Goal: Task Accomplishment & Management: Use online tool/utility

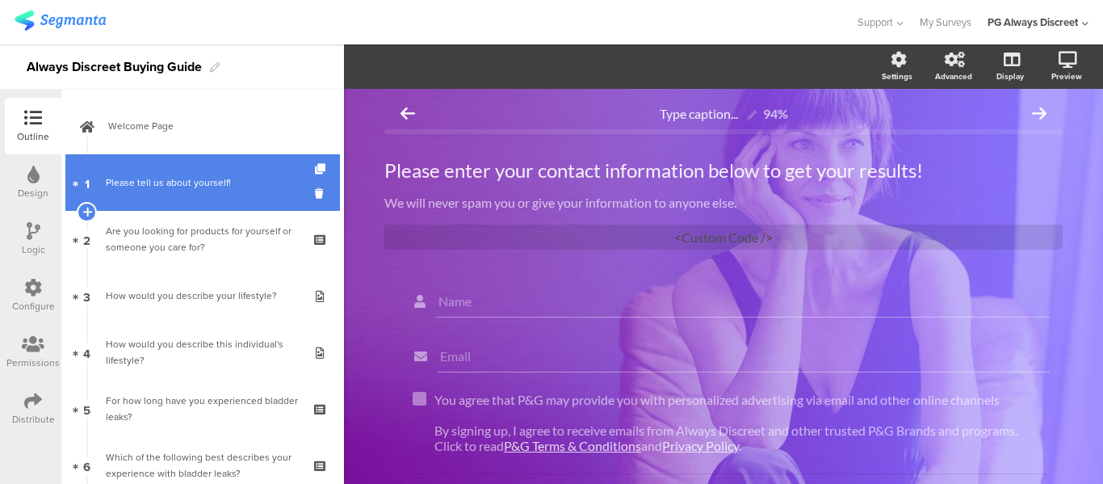
click at [179, 178] on div "Please tell us about yourself!" at bounding box center [202, 182] width 193 height 16
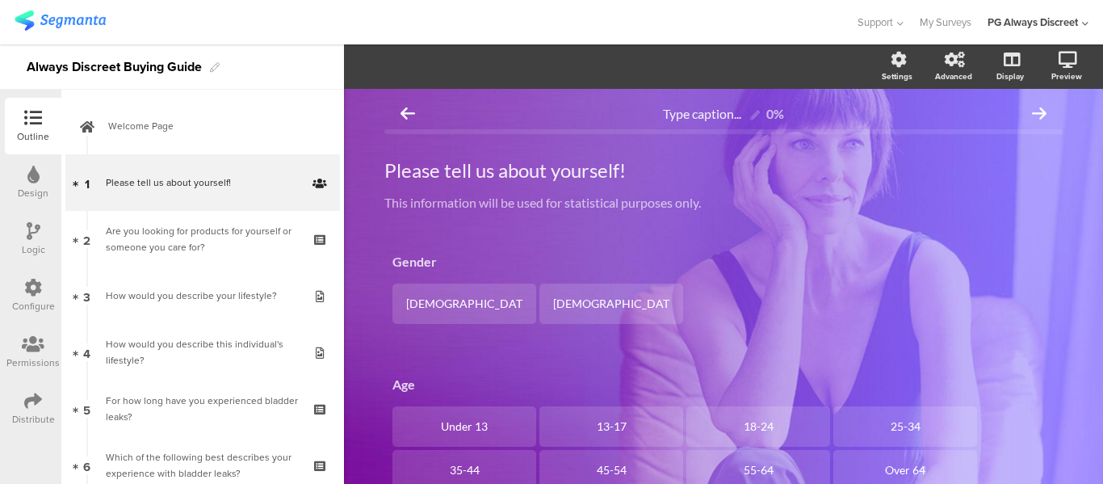
scroll to position [269, 0]
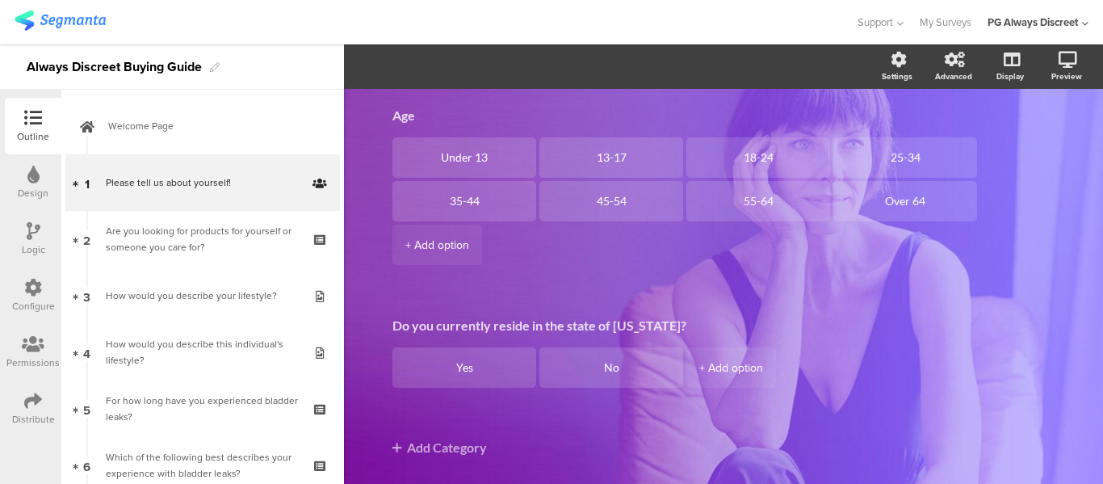
click at [31, 296] on icon at bounding box center [33, 288] width 18 height 18
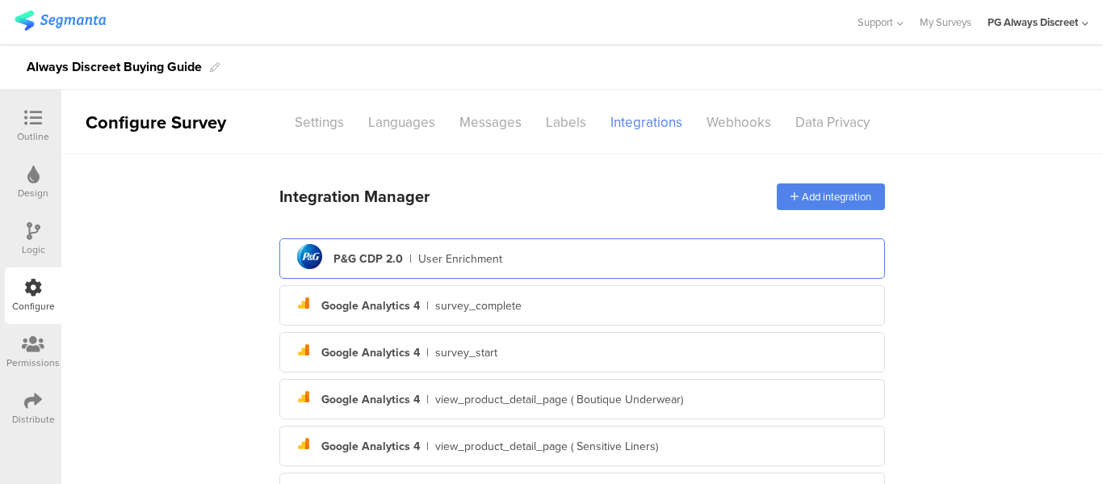
click at [440, 254] on div "User Enrichment" at bounding box center [460, 258] width 84 height 17
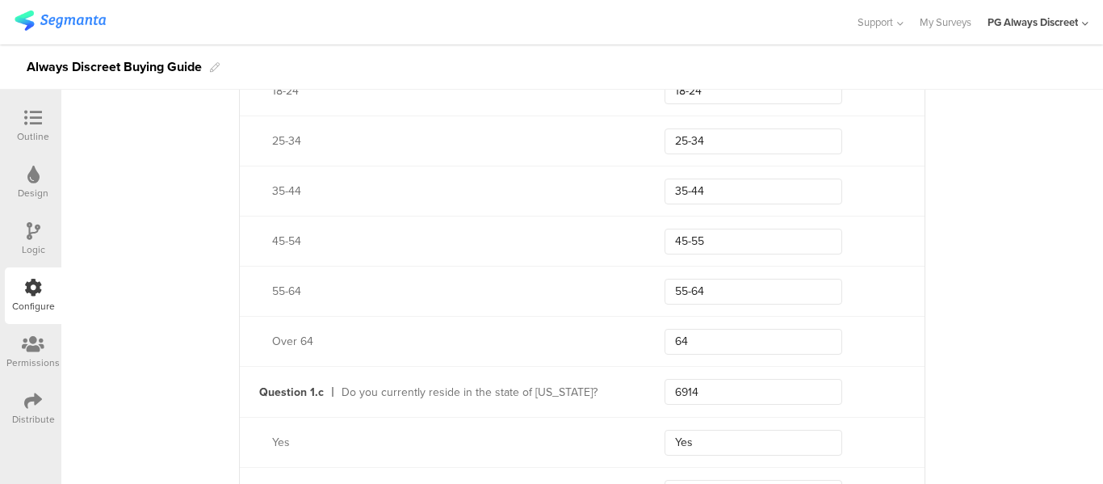
scroll to position [1012, 0]
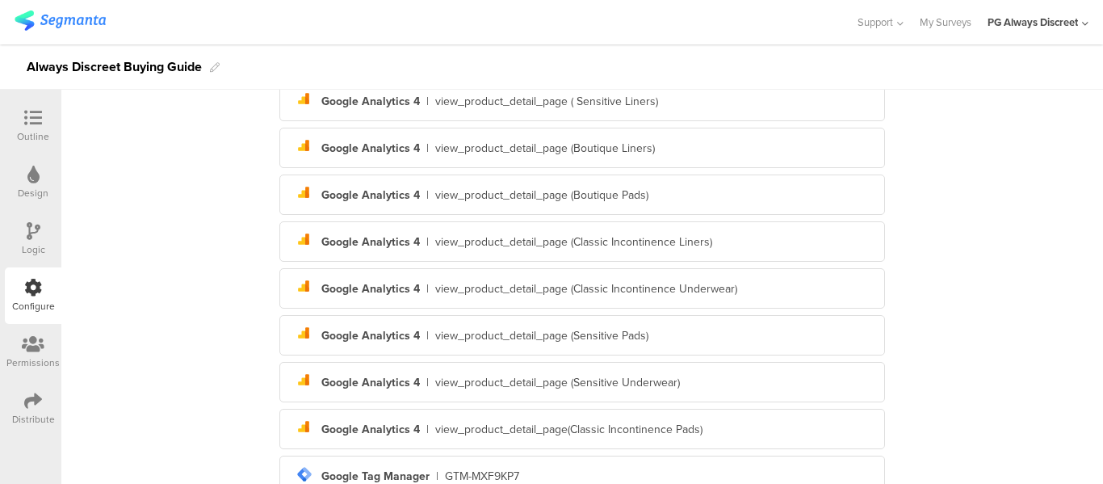
scroll to position [451, 0]
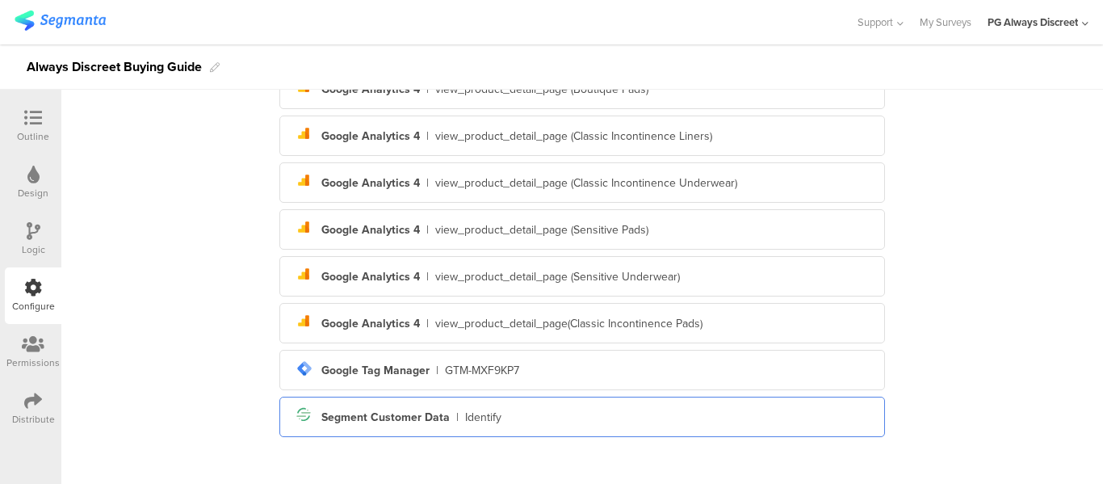
click at [575, 426] on div "Segment icon Created with Sketch. Segment Customer Data | Identify" at bounding box center [582, 416] width 580 height 27
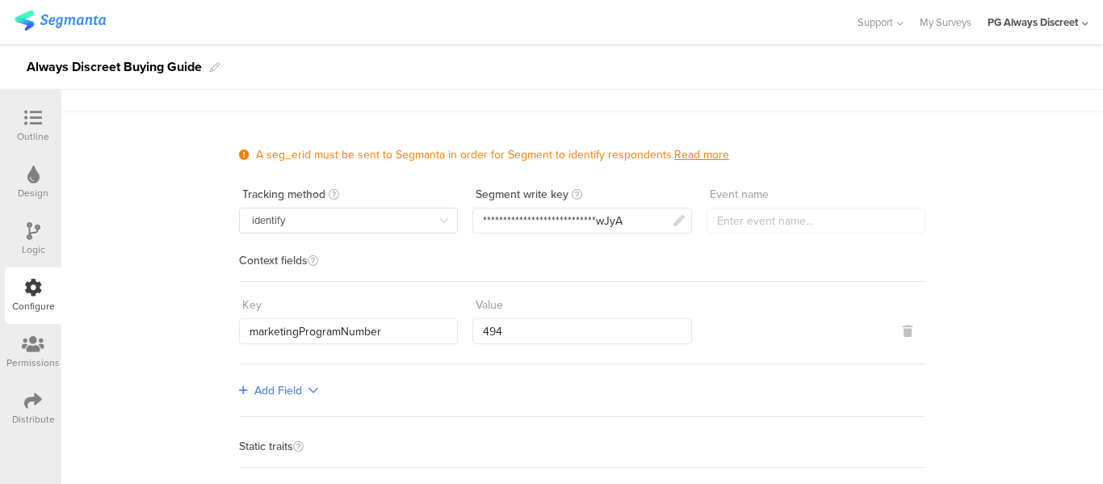
scroll to position [41, 0]
